Goal: Information Seeking & Learning: Learn about a topic

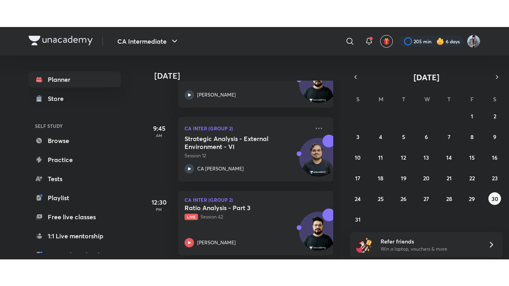
scroll to position [171, 0]
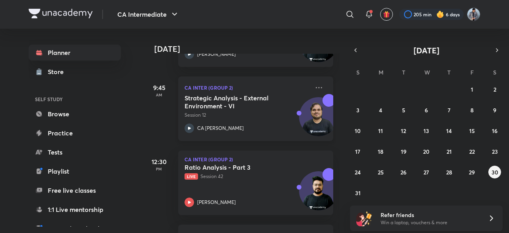
click at [246, 114] on p "Session 12" at bounding box center [246, 114] width 125 height 7
